Goal: Check status: Check status

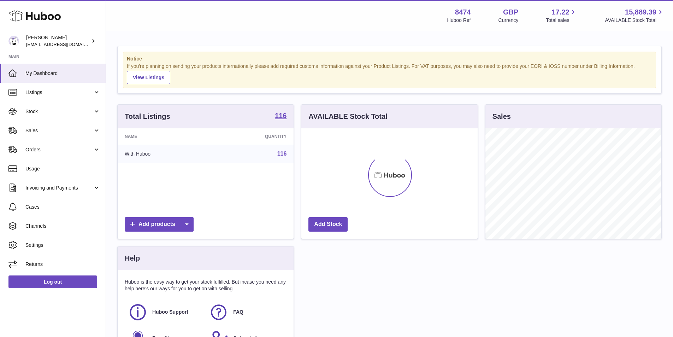
scroll to position [110, 176]
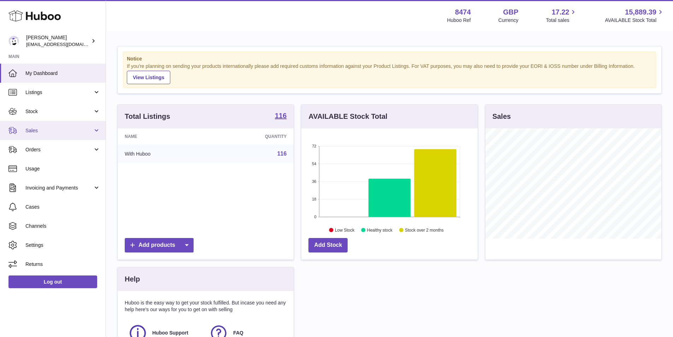
click at [36, 129] on span "Sales" at bounding box center [58, 130] width 67 height 7
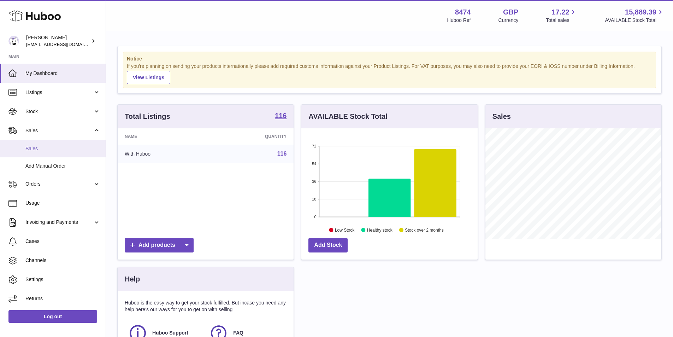
click at [35, 149] on span "Sales" at bounding box center [62, 148] width 75 height 7
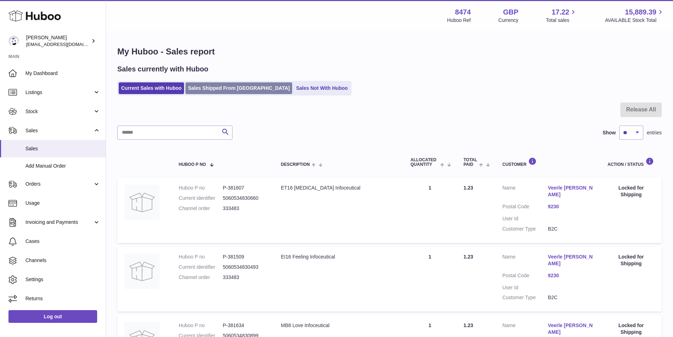
click at [226, 88] on link "Sales Shipped From [GEOGRAPHIC_DATA]" at bounding box center [238, 88] width 107 height 12
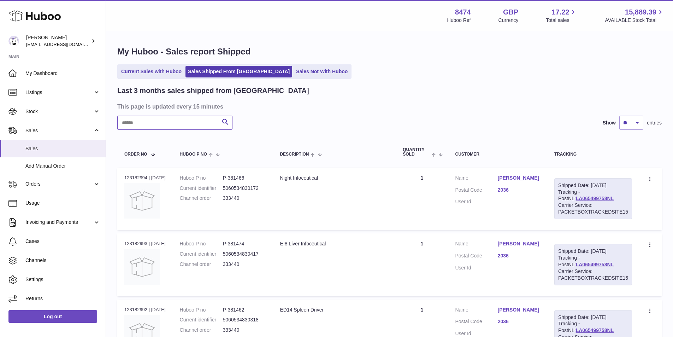
click at [189, 124] on input "text" at bounding box center [174, 122] width 115 height 14
type input "******"
drag, startPoint x: 616, startPoint y: 198, endPoint x: 557, endPoint y: 198, distance: 59.0
click at [557, 198] on td "Shipped Date: 20th Aug 2025 Tracking - PostNL: 3SOVUD3133488 Carrier Service: P…" at bounding box center [595, 198] width 88 height 62
copy link "3SOVUD3133488"
